Goal: Task Accomplishment & Management: Use online tool/utility

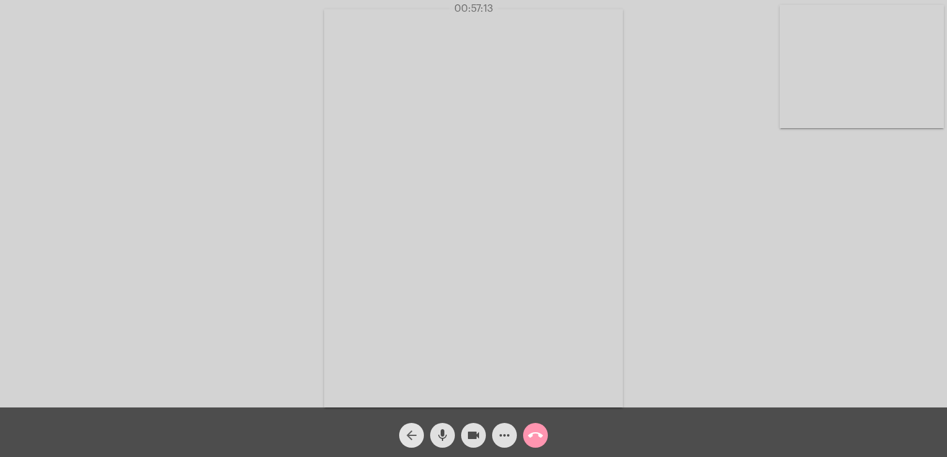
click at [406, 437] on mat-icon "arrow_back" at bounding box center [411, 435] width 15 height 15
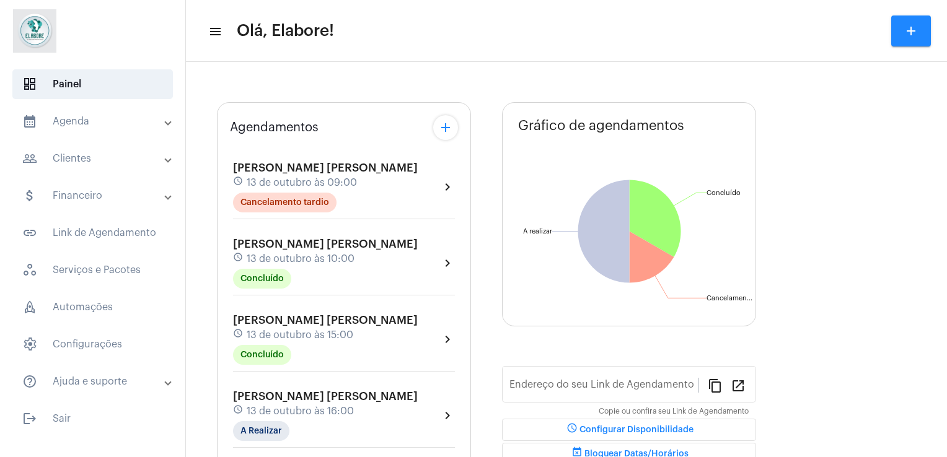
type input "[URL][DOMAIN_NAME]"
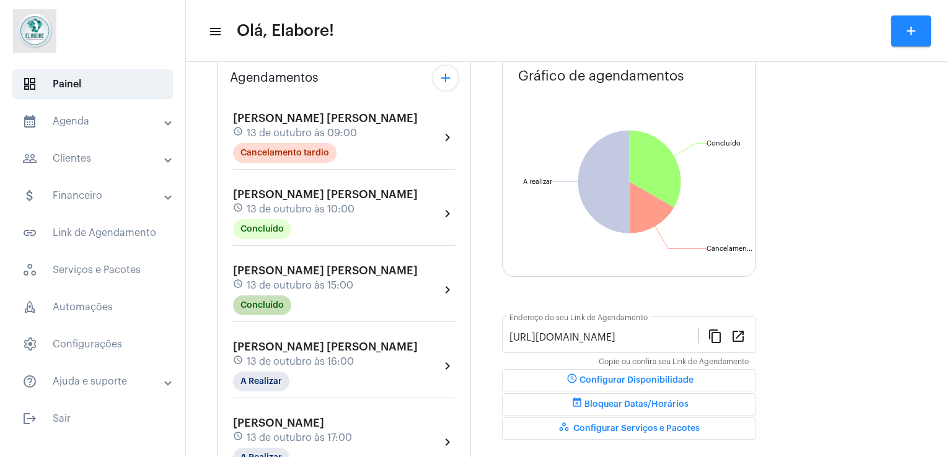
scroll to position [151, 0]
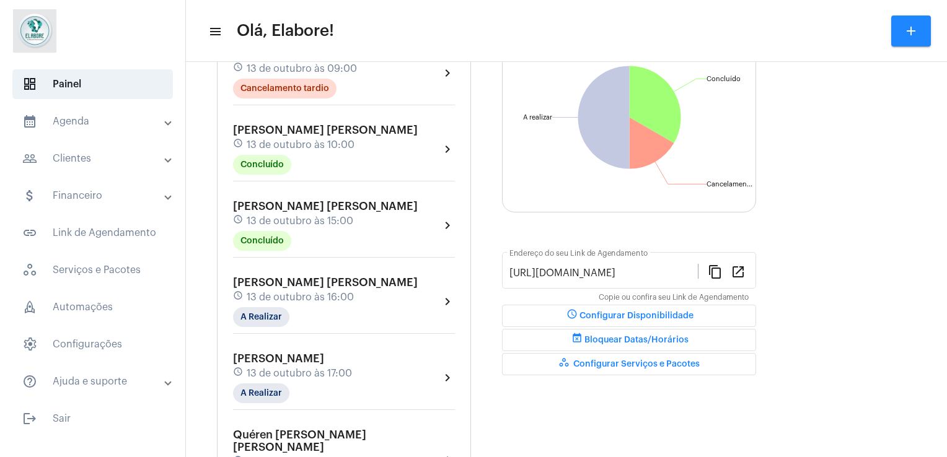
click at [391, 349] on div "[PERSON_NAME] schedule 13 de outubro às 17:00 A Realizar chevron_right" at bounding box center [344, 381] width 228 height 64
click at [318, 375] on span "13 de outubro às 17:00" at bounding box center [299, 373] width 105 height 11
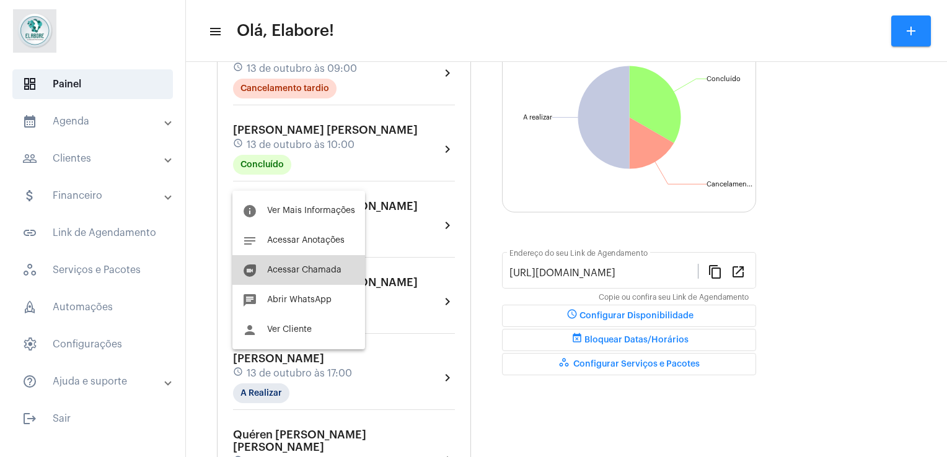
click at [294, 266] on span "Acessar Chamada" at bounding box center [304, 270] width 74 height 9
